Goal: Transaction & Acquisition: Download file/media

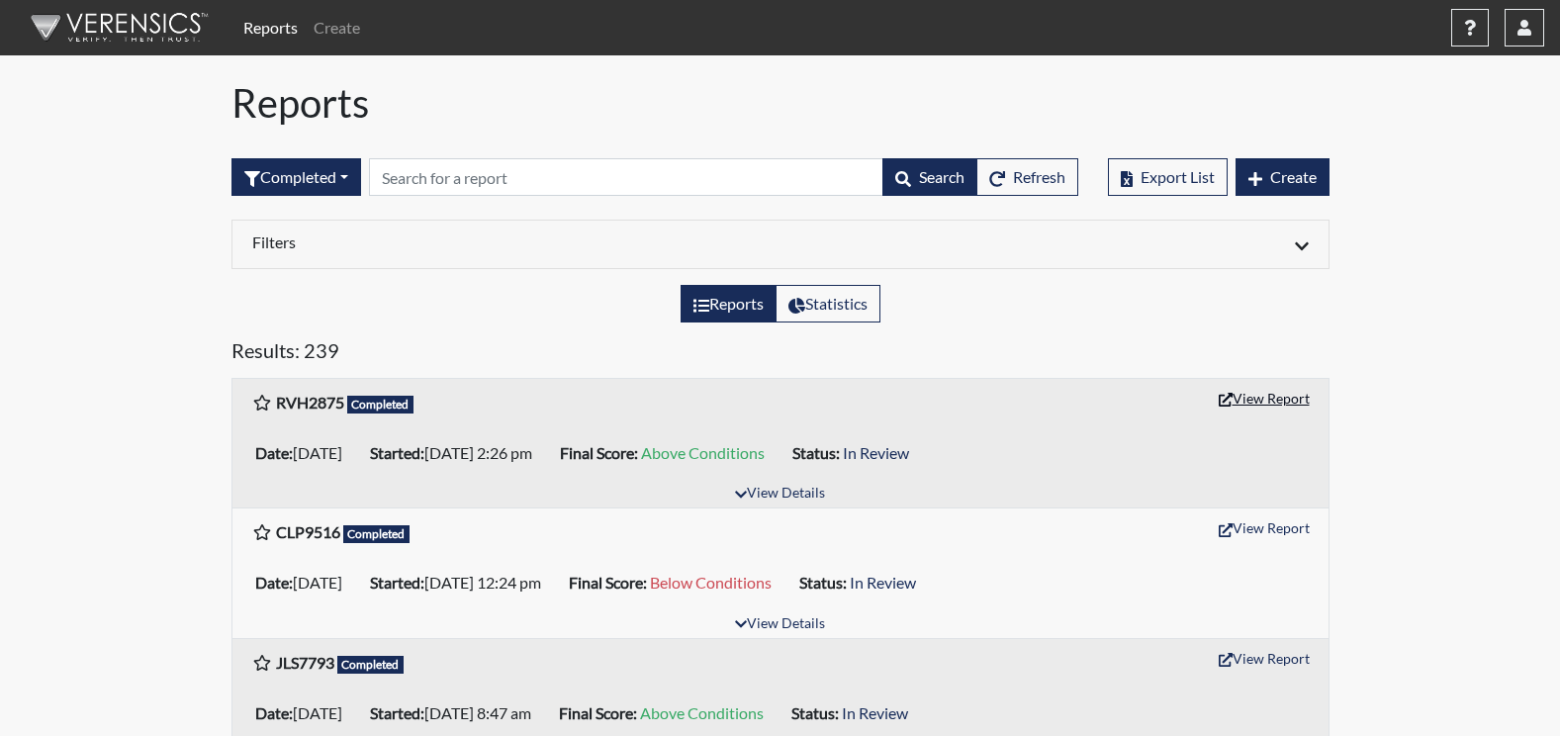
click at [1277, 401] on button "View Report" at bounding box center [1264, 398] width 109 height 31
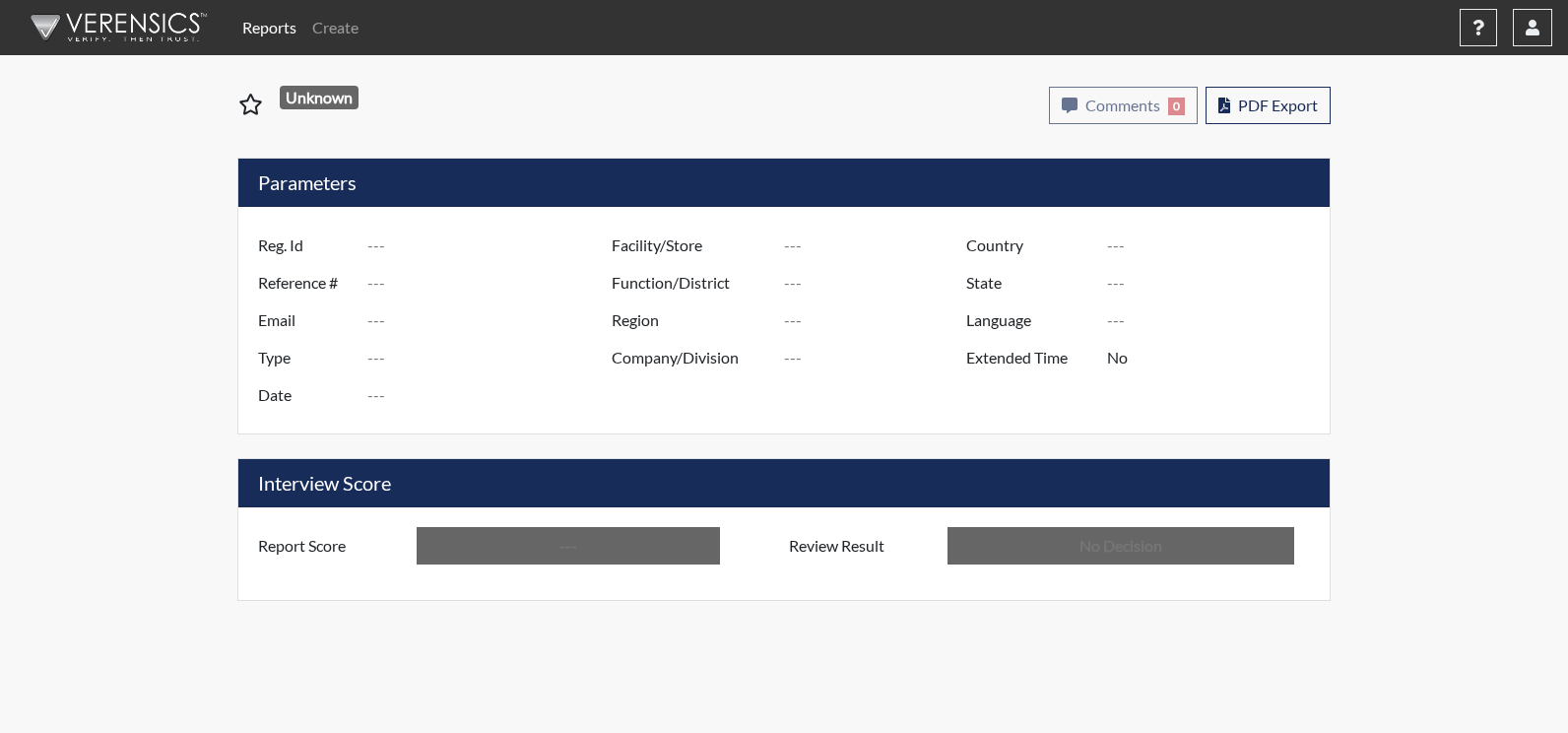
type input "RVH2875"
type input "51623"
type input "---"
type input "Corrections Pre-Employment"
type input "[DATE]"
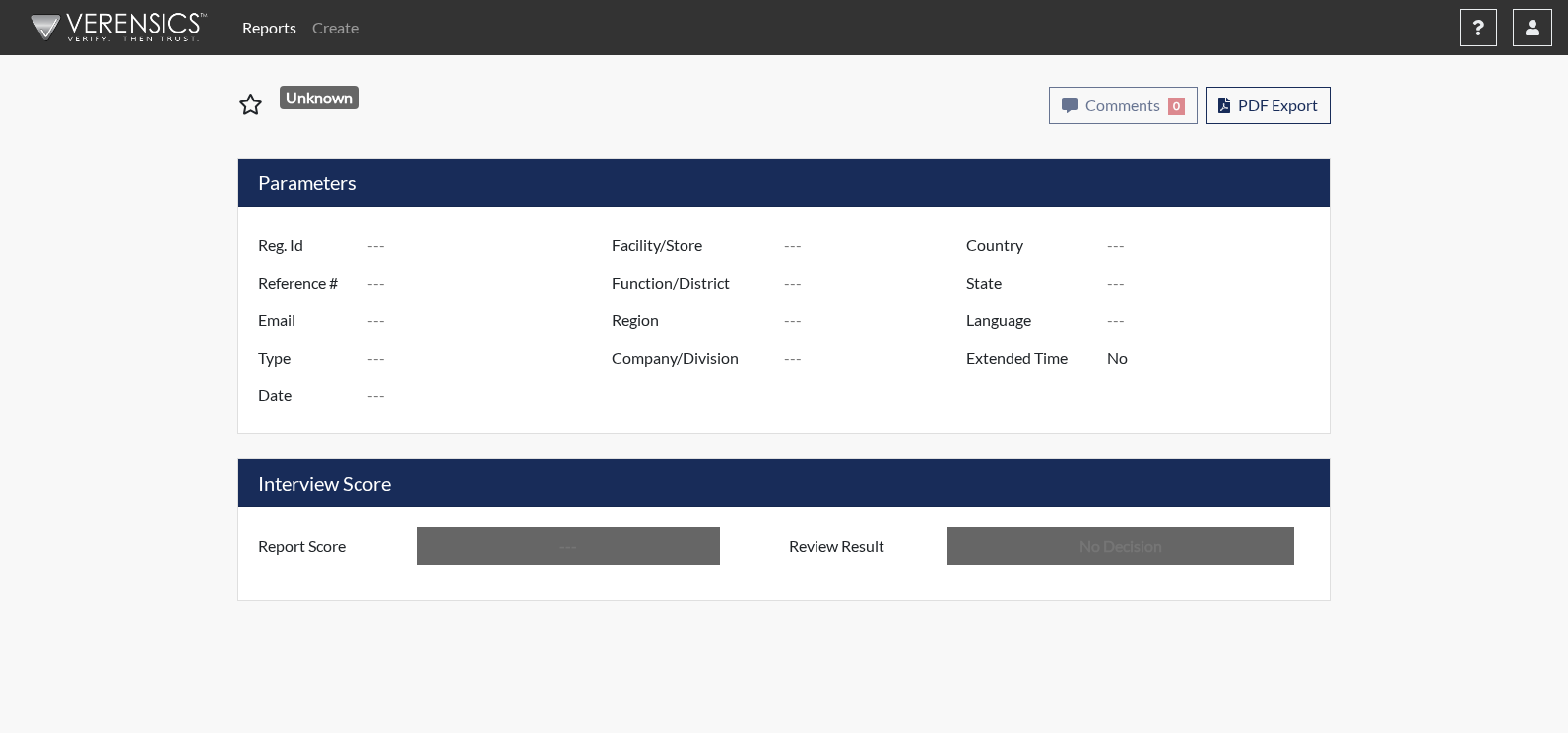
type input "Augusta SMP"
type input "[GEOGRAPHIC_DATA]"
type input "[US_STATE]"
type input "English"
type input "Above Conditions"
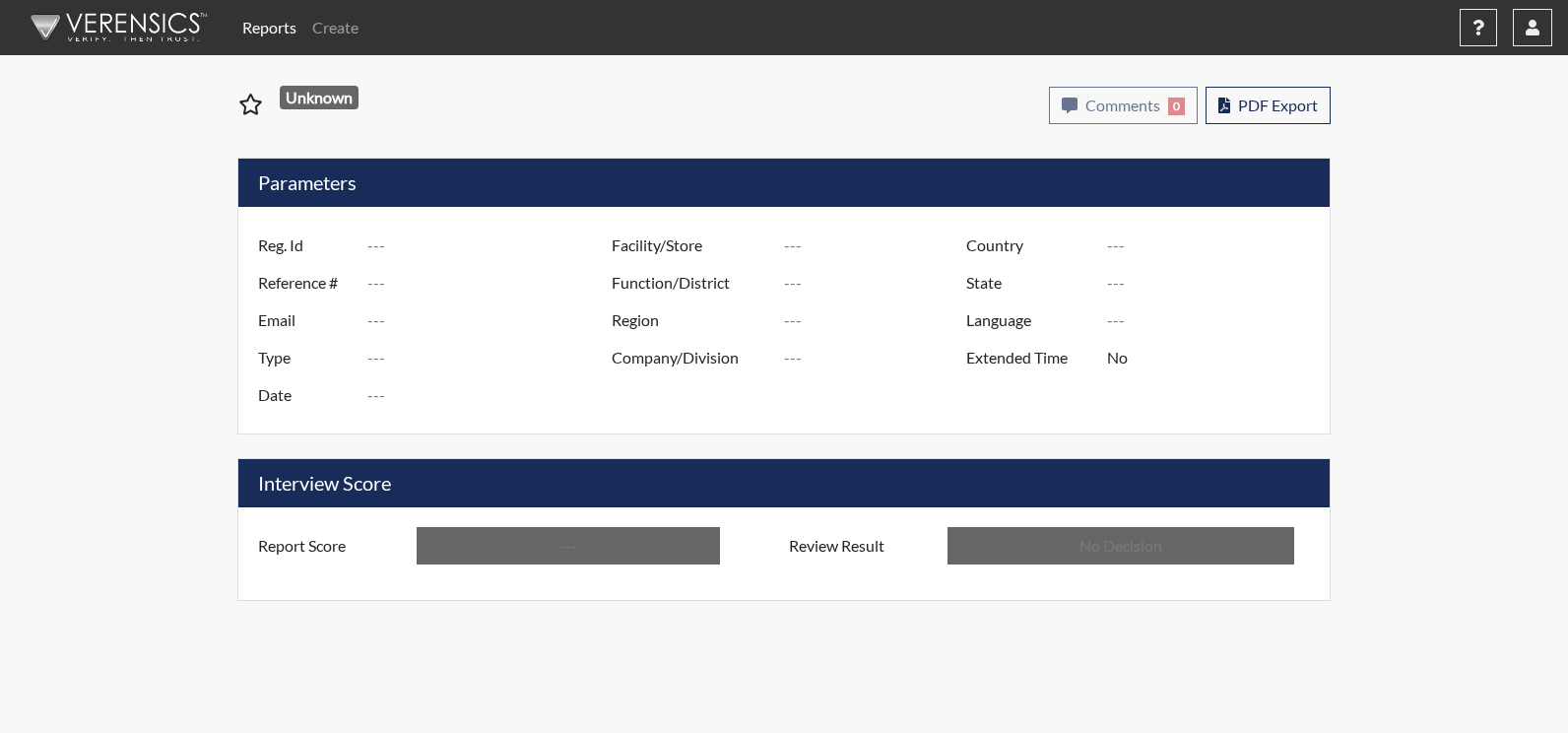
type input "In Review"
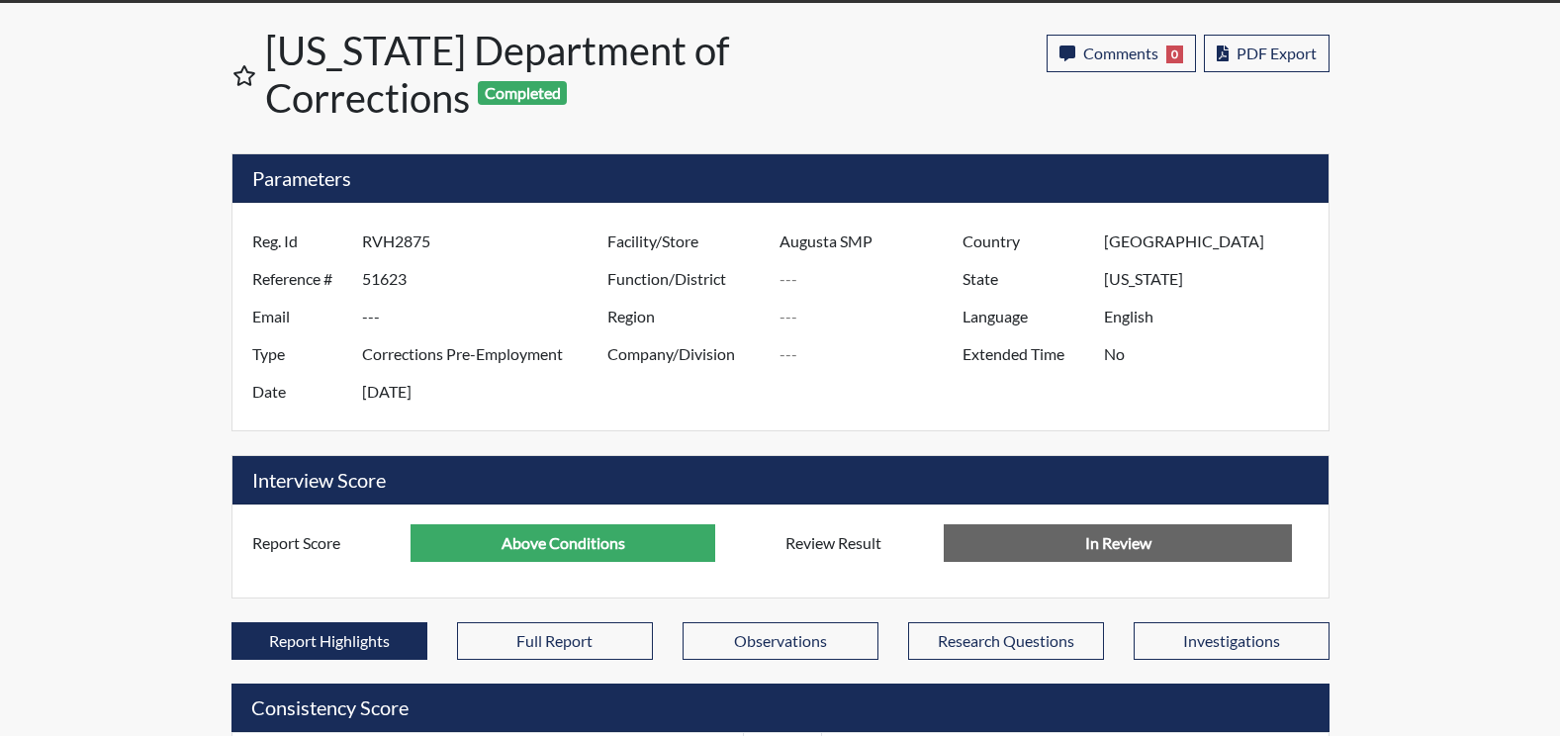
scroll to position [43, 0]
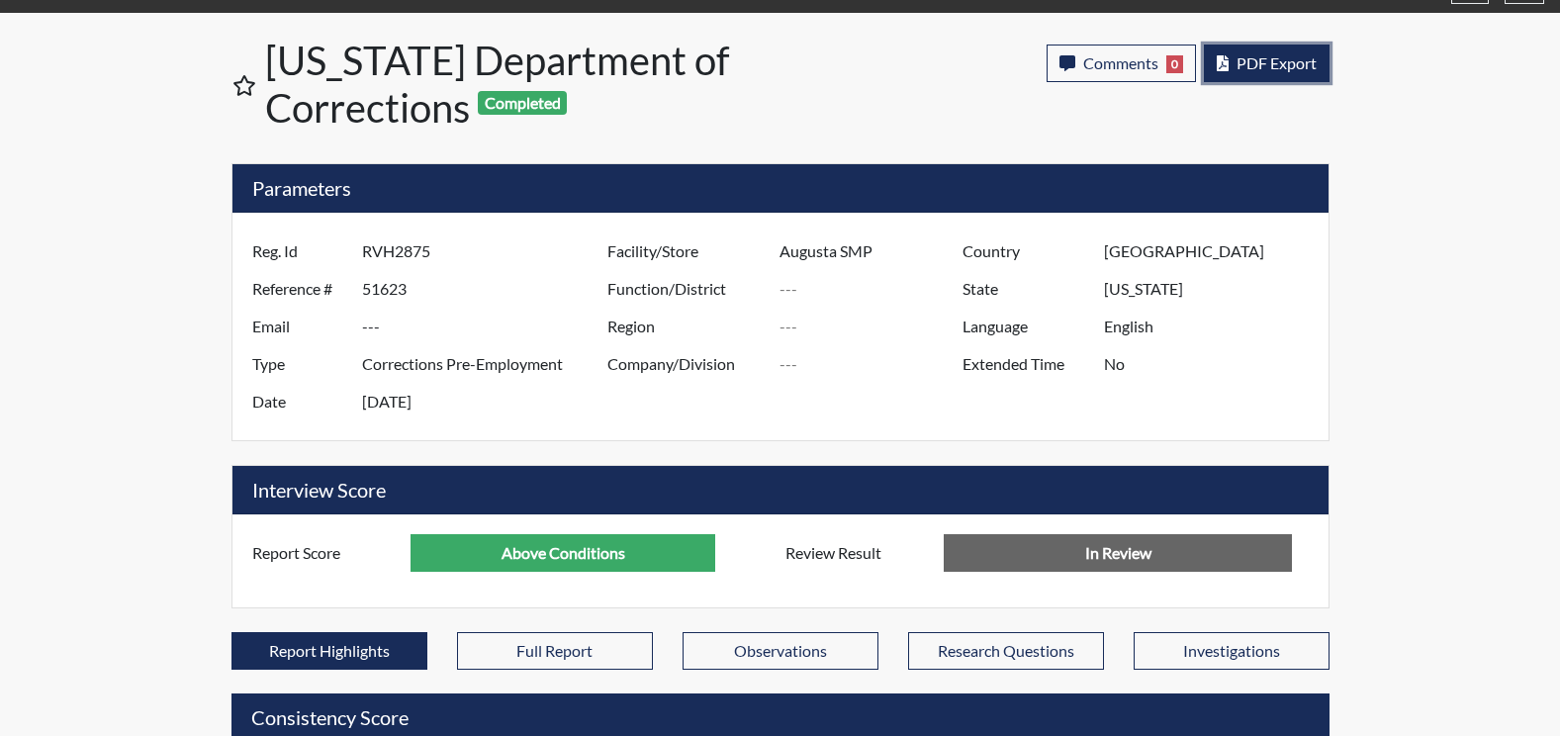
click at [1257, 72] on button "PDF Export" at bounding box center [1267, 64] width 126 height 38
